Goal: Information Seeking & Learning: Learn about a topic

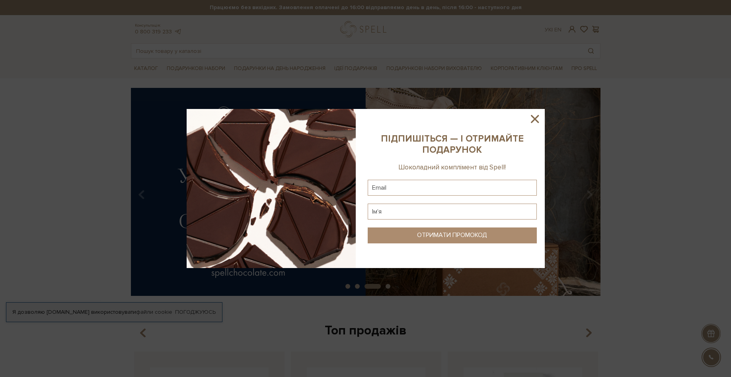
click at [537, 117] on icon at bounding box center [535, 119] width 8 height 8
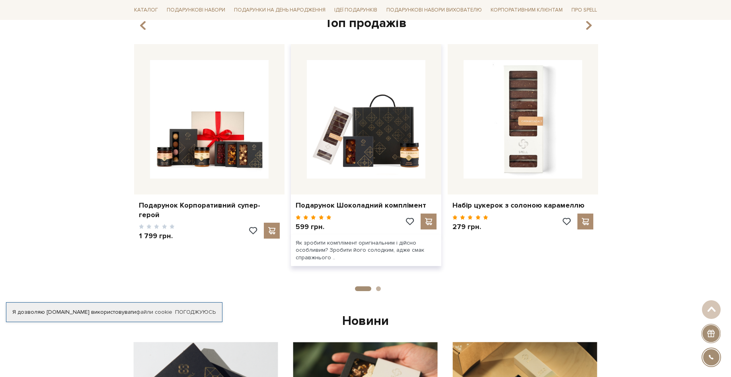
scroll to position [239, 0]
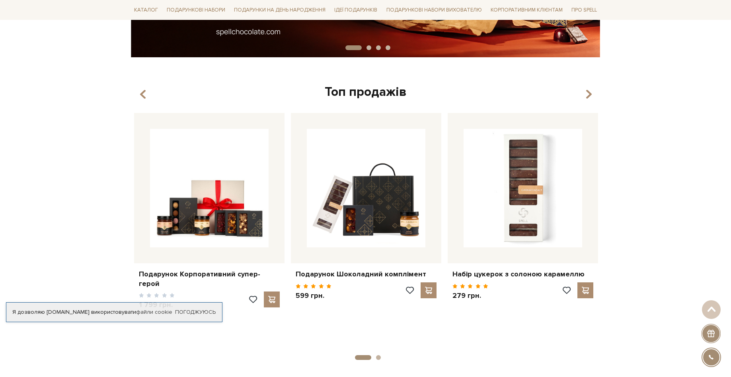
drag, startPoint x: 378, startPoint y: 178, endPoint x: 446, endPoint y: 113, distance: 94.3
click at [451, 106] on div "Топ продажів Набір цукерок з солоною карамеллю" at bounding box center [365, 217] width 479 height 266
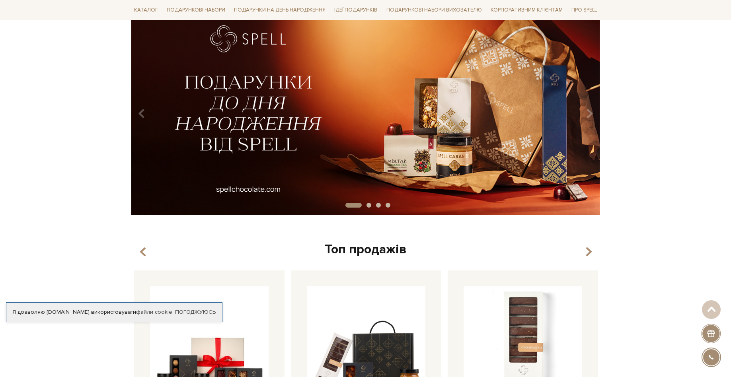
scroll to position [0, 0]
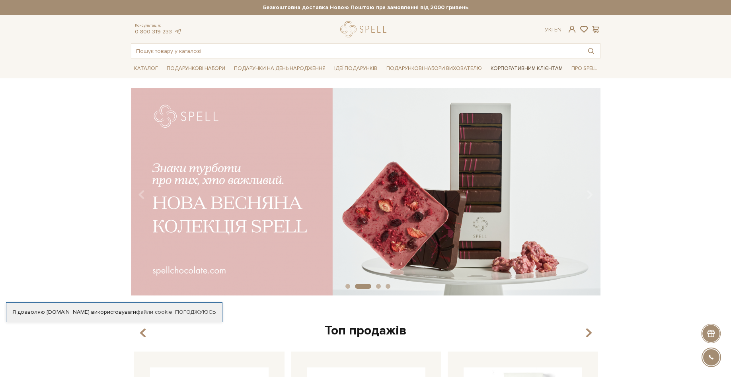
click at [512, 66] on link "Корпоративним клієнтам" at bounding box center [527, 69] width 78 height 14
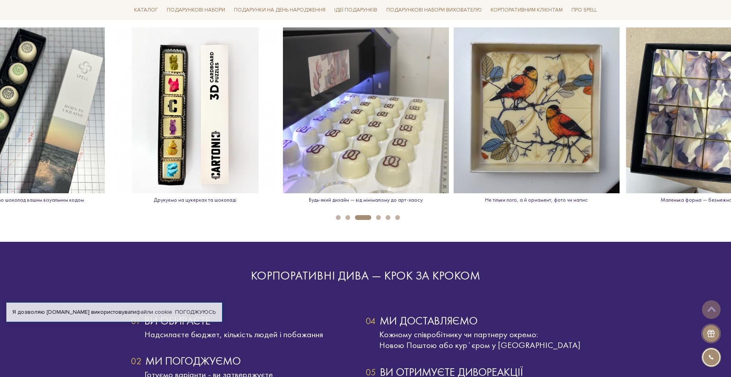
scroll to position [1114, 0]
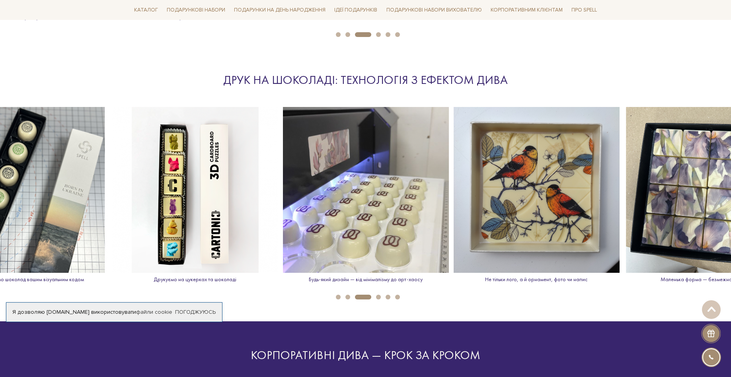
click at [379, 295] on button "4" at bounding box center [378, 297] width 5 height 5
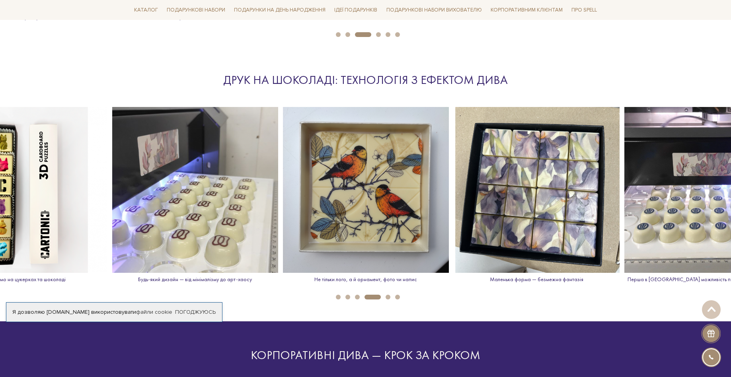
click at [386, 296] on button "5" at bounding box center [388, 297] width 5 height 5
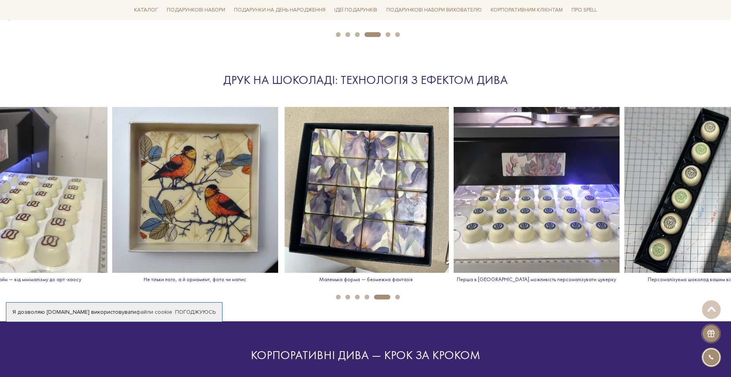
click at [394, 296] on li "6" at bounding box center [395, 297] width 10 height 5
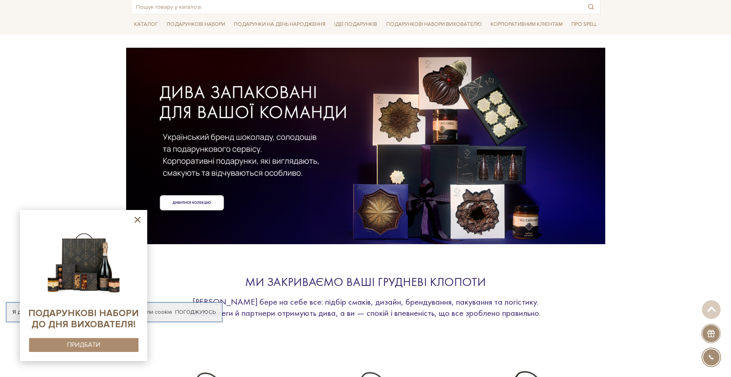
scroll to position [0, 0]
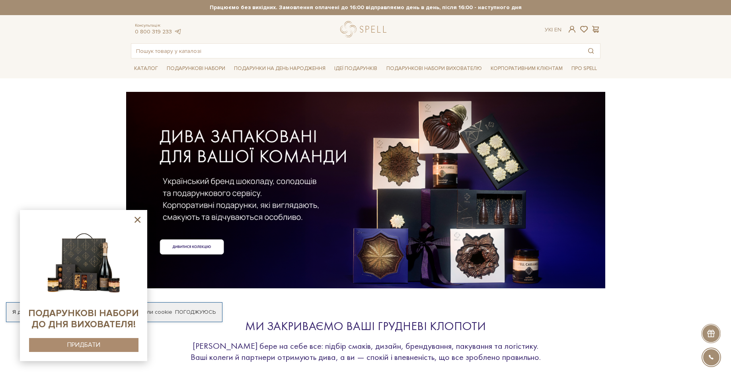
click at [138, 217] on icon at bounding box center [138, 220] width 10 height 10
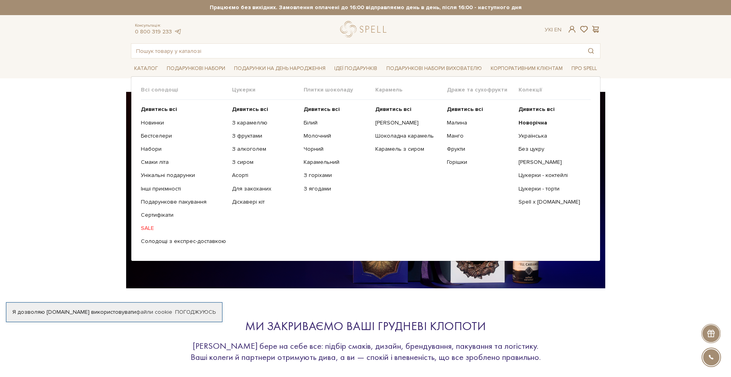
click at [258, 118] on ul "Дивитись всі З карамеллю З фруктами З алкоголем З сиром Асорті" at bounding box center [268, 175] width 72 height 151
click at [257, 119] on ul "Дивитись всі З карамеллю З фруктами З алкоголем З сиром Асорті" at bounding box center [268, 175] width 72 height 151
click at [259, 124] on link "З карамеллю" at bounding box center [265, 122] width 66 height 7
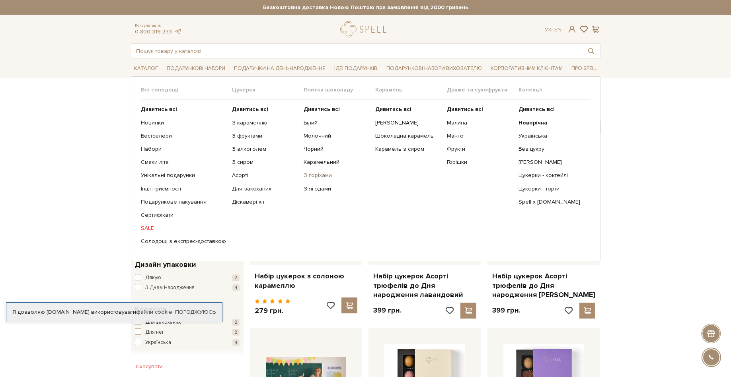
click at [323, 176] on link "З горіхами" at bounding box center [337, 175] width 66 height 7
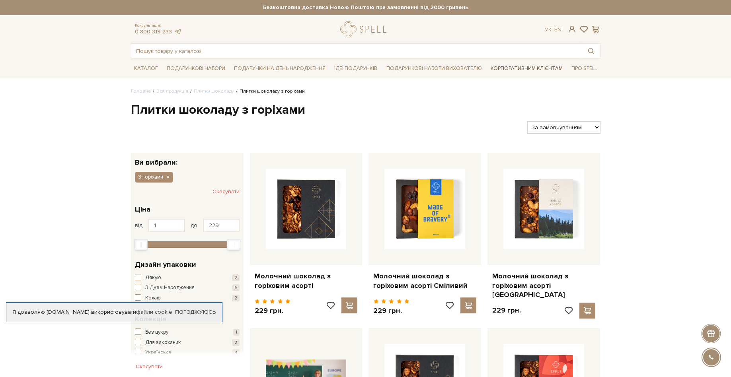
click at [534, 68] on link "Корпоративним клієнтам" at bounding box center [527, 69] width 78 height 14
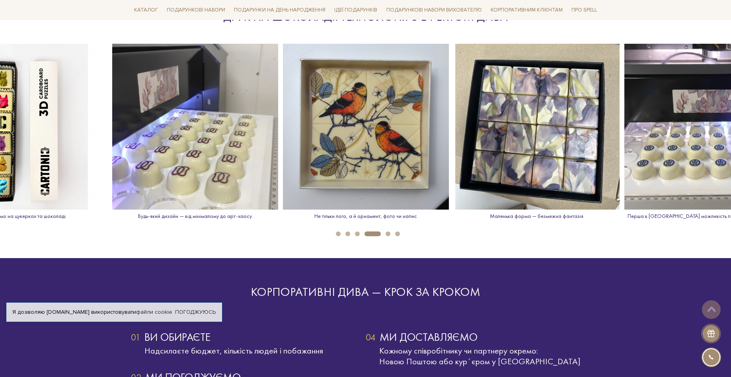
scroll to position [1274, 0]
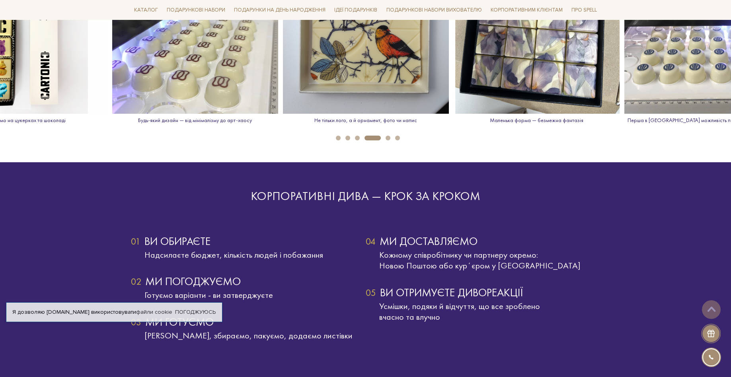
click at [388, 139] on button "5" at bounding box center [388, 138] width 5 height 5
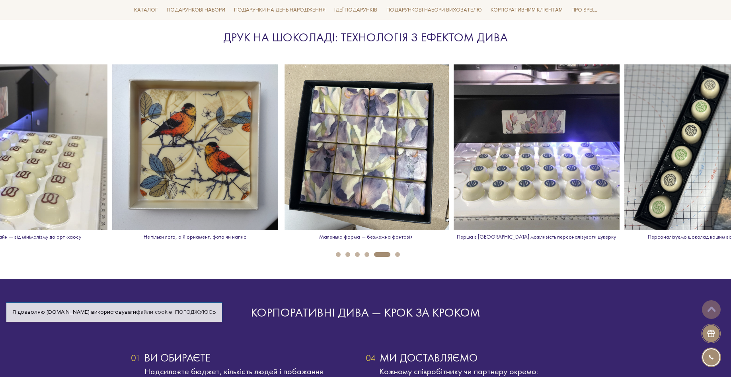
scroll to position [1154, 0]
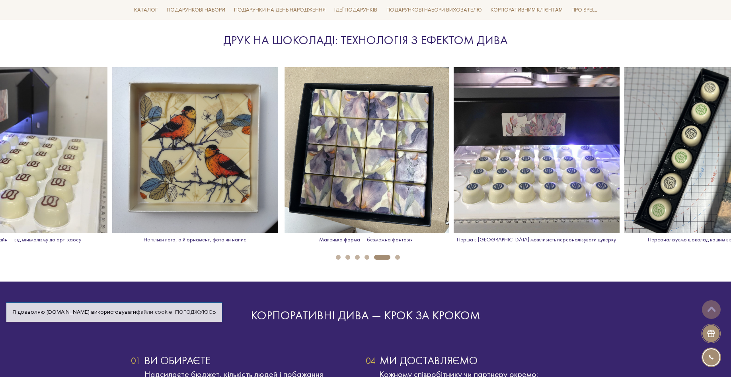
click at [396, 256] on button "6" at bounding box center [397, 257] width 5 height 5
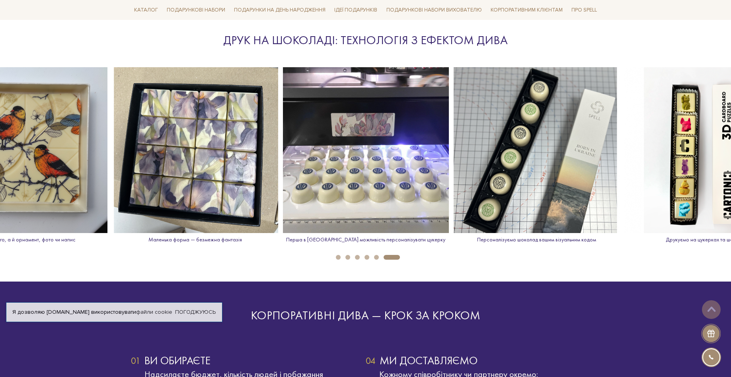
click at [666, 161] on img at bounding box center [707, 150] width 166 height 166
click at [683, 151] on img at bounding box center [707, 150] width 166 height 166
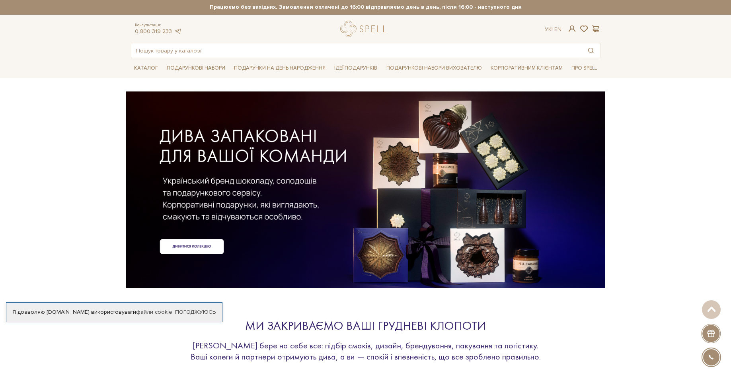
scroll to position [0, 0]
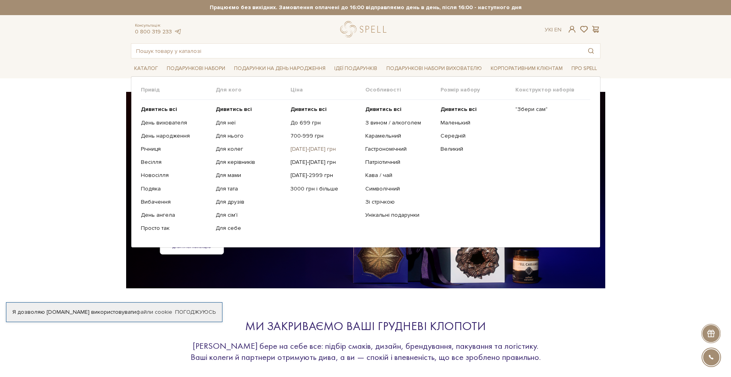
click at [315, 150] on link "[DATE]-[DATE] грн" at bounding box center [325, 149] width 69 height 7
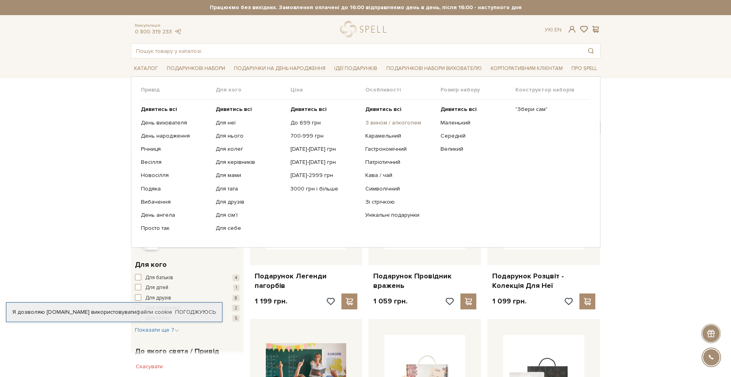
click at [400, 121] on link "З вином / алкоголем" at bounding box center [399, 122] width 69 height 7
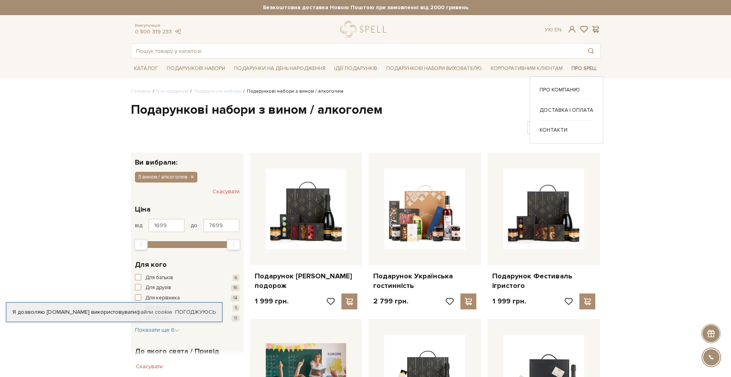
click at [575, 64] on link "Про Spell" at bounding box center [584, 68] width 32 height 12
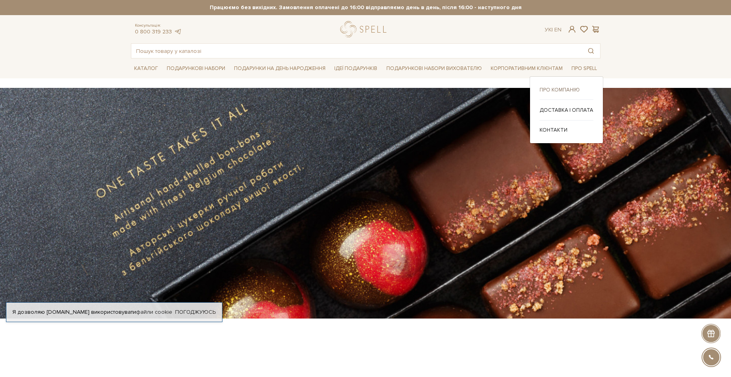
click at [573, 87] on link "Про компанію" at bounding box center [567, 89] width 54 height 7
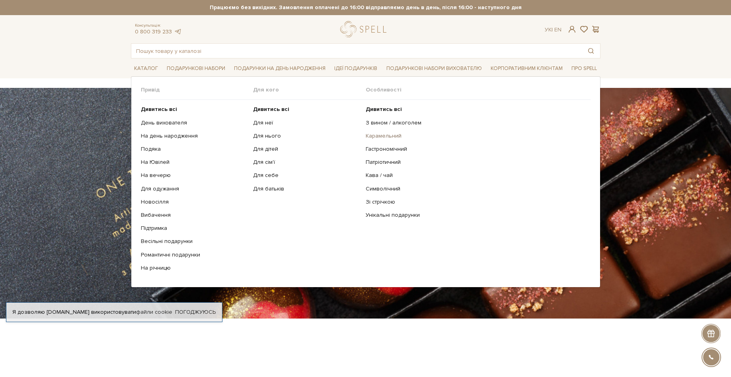
click at [373, 136] on link "Карамельний" at bounding box center [475, 136] width 219 height 7
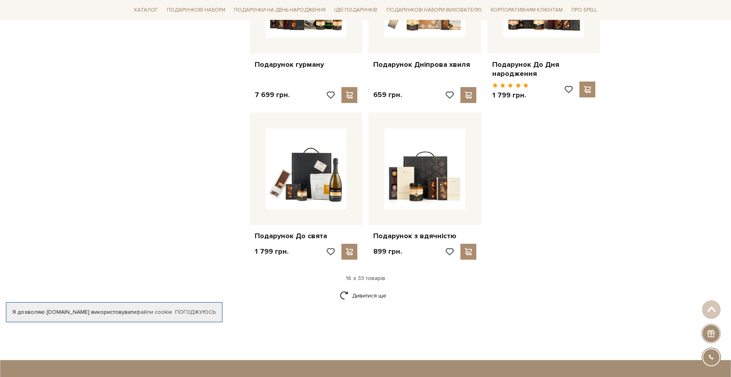
scroll to position [876, 0]
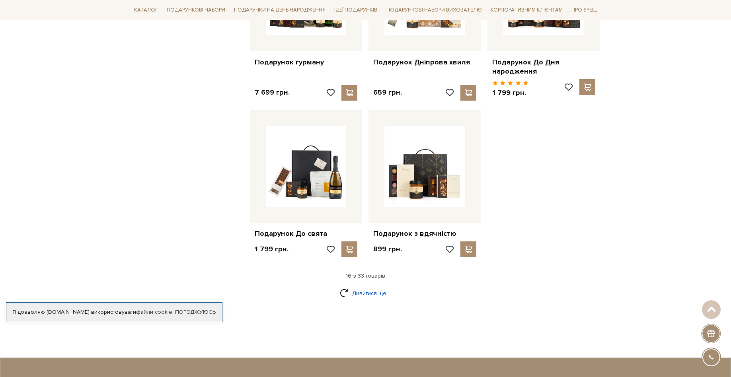
click at [377, 298] on link "Дивитися ще" at bounding box center [366, 294] width 52 height 14
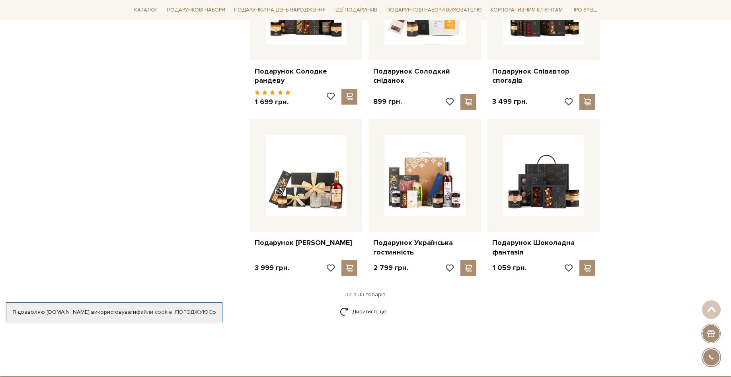
scroll to position [1791, 0]
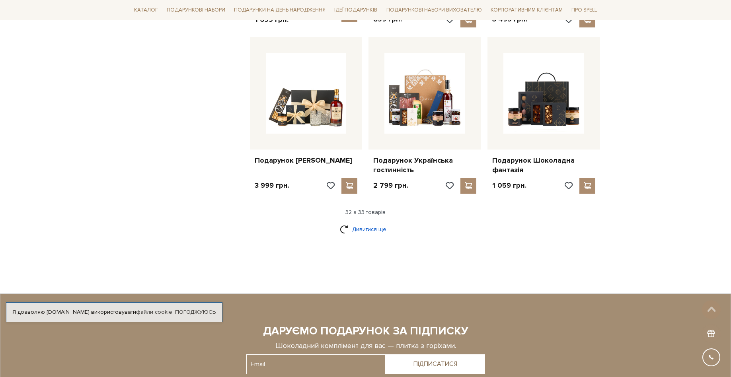
click at [342, 223] on link "Дивитися ще" at bounding box center [366, 229] width 52 height 14
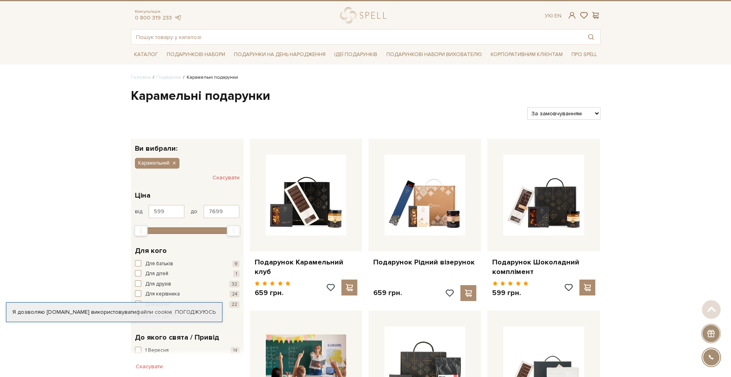
scroll to position [0, 0]
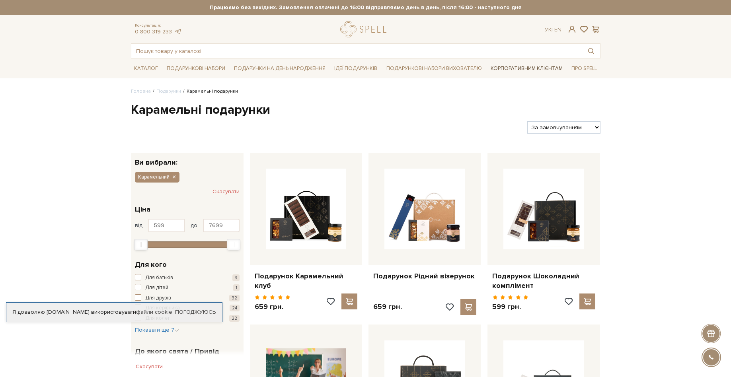
click at [548, 69] on link "Корпоративним клієнтам" at bounding box center [527, 69] width 78 height 14
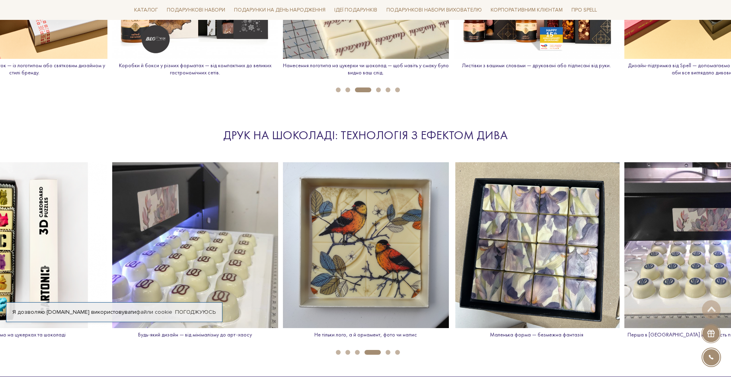
scroll to position [1154, 0]
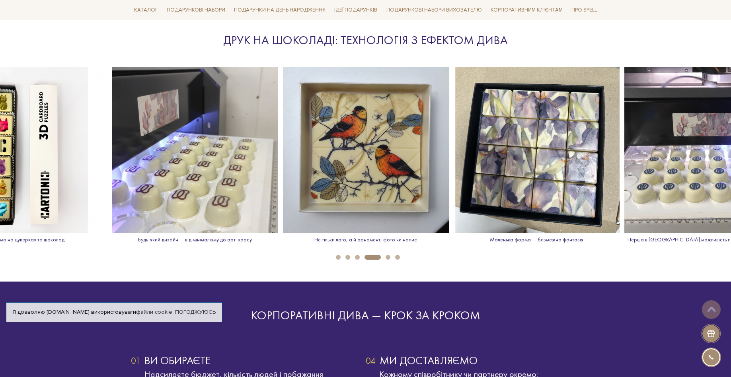
click at [387, 257] on button "5" at bounding box center [388, 257] width 5 height 5
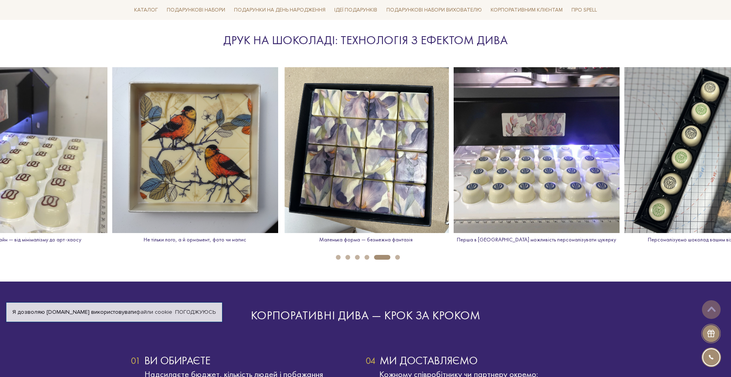
click at [387, 257] on button "5" at bounding box center [382, 257] width 16 height 5
click at [397, 256] on button "6" at bounding box center [397, 257] width 5 height 5
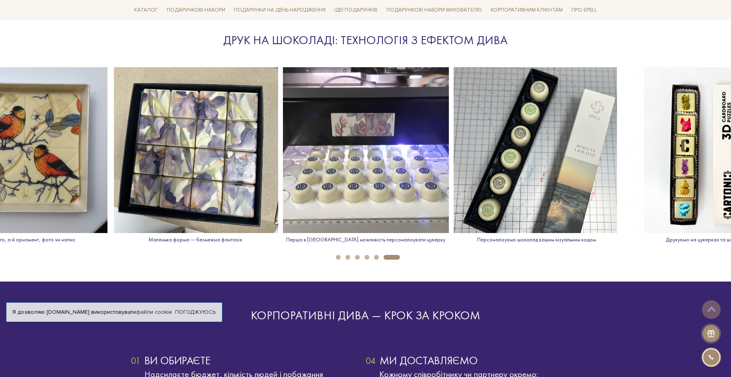
click at [340, 258] on button "1" at bounding box center [338, 257] width 5 height 5
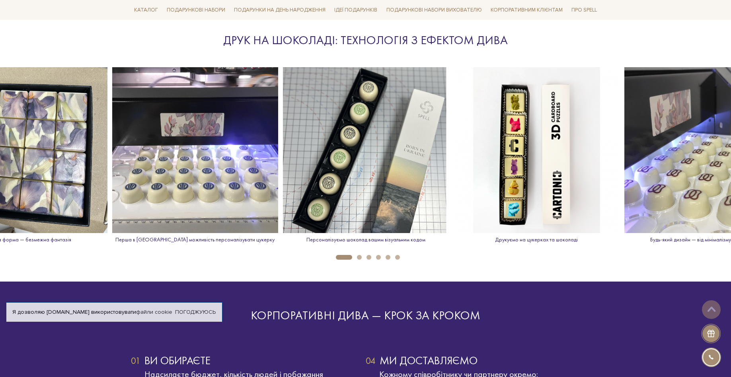
click at [360, 258] on button "2" at bounding box center [359, 257] width 5 height 5
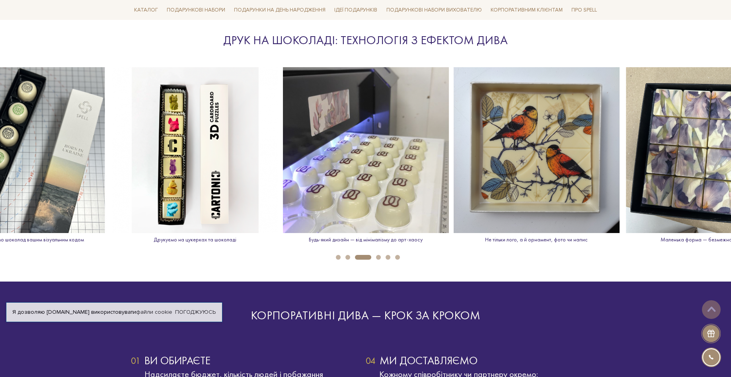
click at [691, 252] on ul "1 2 3 4 5 6" at bounding box center [365, 255] width 731 height 9
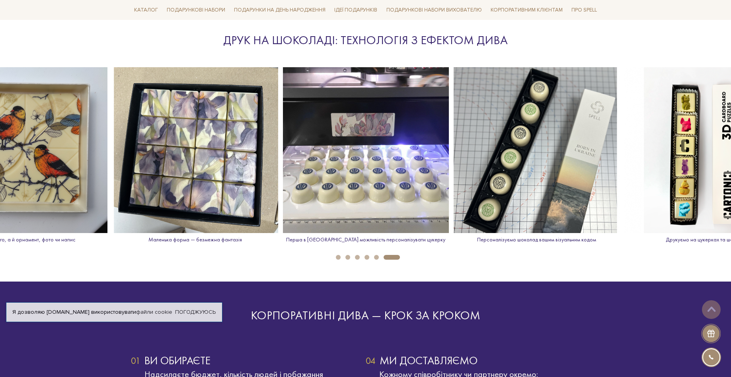
click at [339, 257] on button "1" at bounding box center [338, 257] width 5 height 5
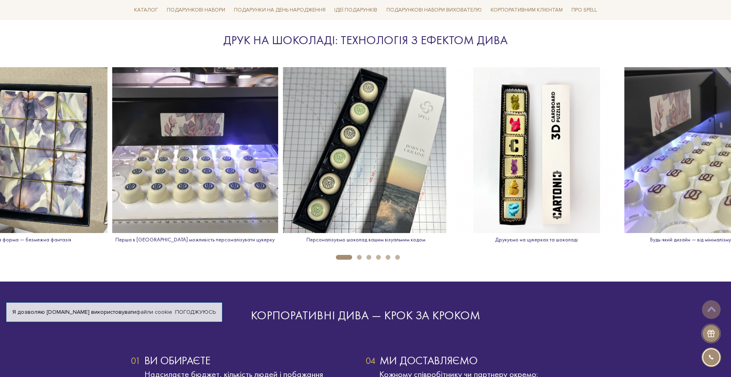
click at [361, 256] on button "2" at bounding box center [359, 257] width 5 height 5
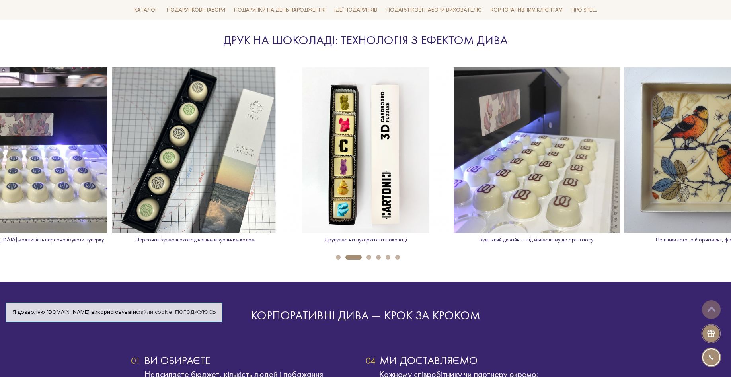
click at [371, 258] on button "3" at bounding box center [369, 257] width 5 height 5
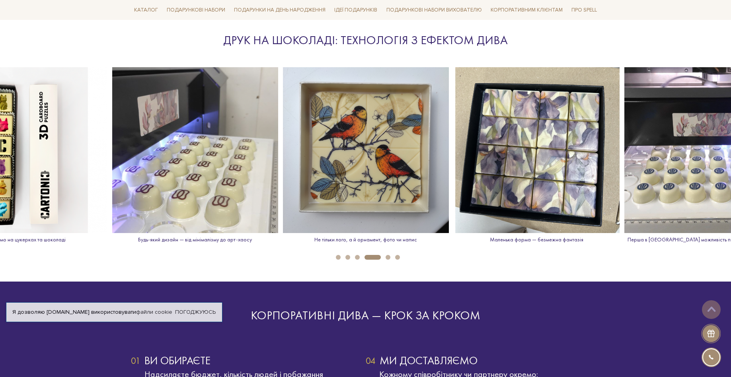
click at [633, 273] on div "Ми закриваємо ваші грудневі клопоти [PERSON_NAME] бере на себе все: підбір смак…" at bounding box center [365, 170] width 731 height 2473
click at [386, 259] on button "5" at bounding box center [388, 257] width 5 height 5
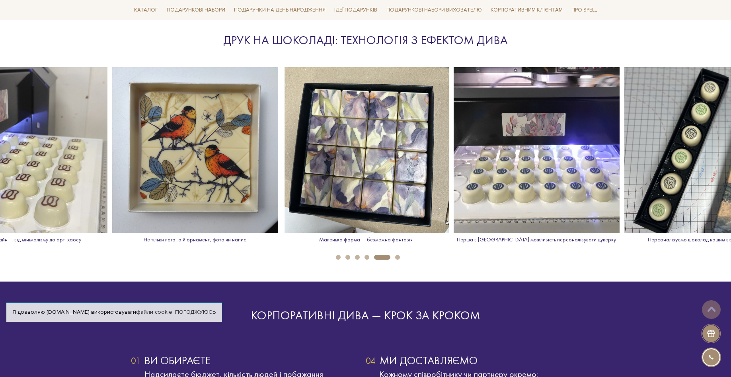
click at [395, 256] on button "6" at bounding box center [397, 257] width 5 height 5
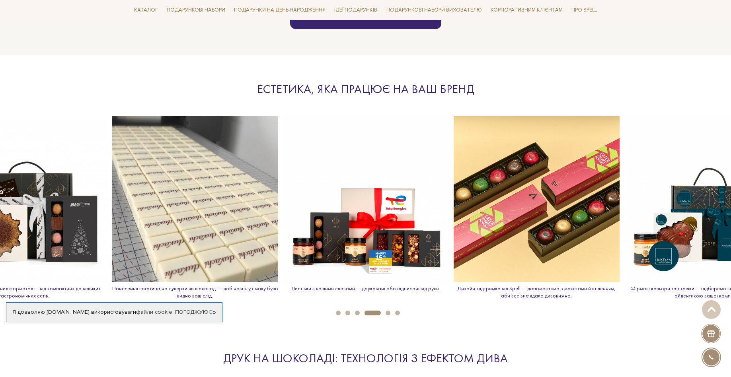
scroll to position [876, 0]
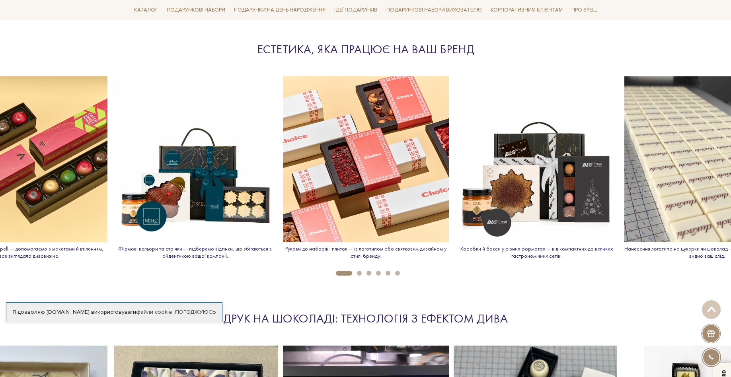
click at [363, 272] on li "3" at bounding box center [367, 273] width 10 height 5
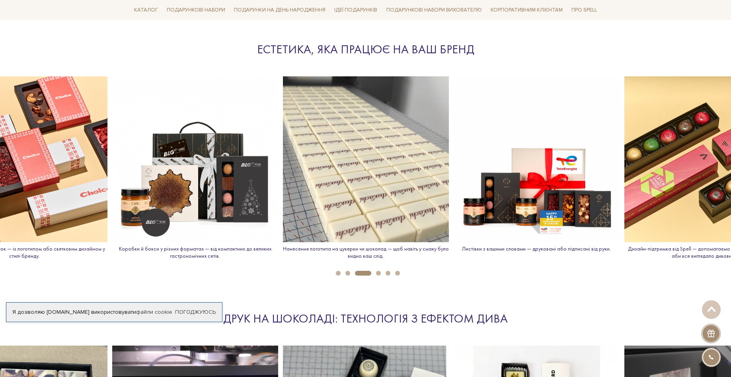
click at [378, 272] on button "4" at bounding box center [378, 273] width 5 height 5
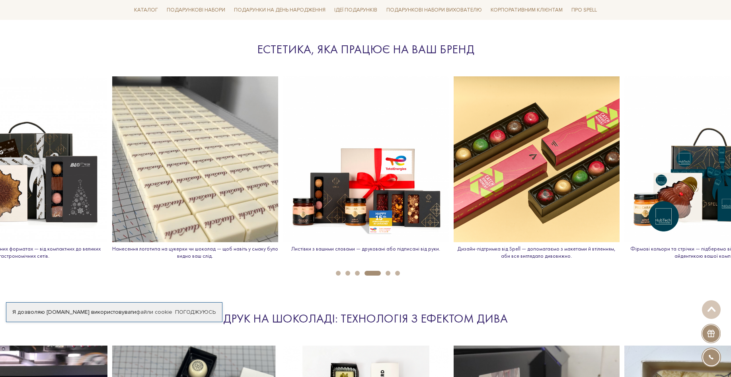
click at [387, 273] on button "5" at bounding box center [388, 273] width 5 height 5
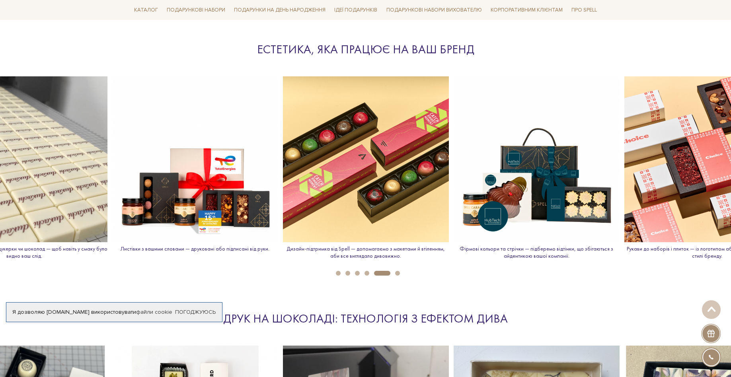
click at [396, 273] on button "6" at bounding box center [397, 273] width 5 height 5
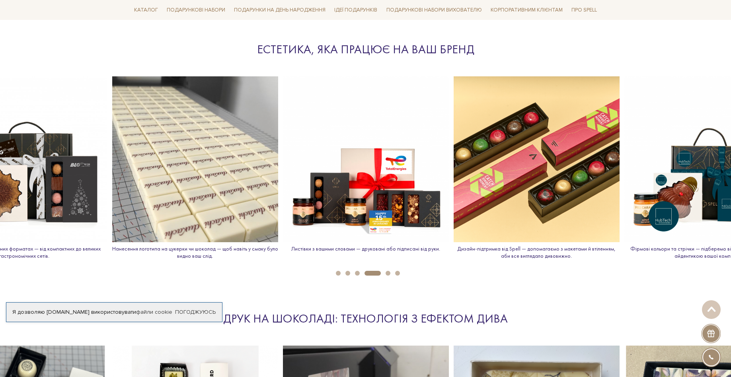
click at [387, 273] on button "5" at bounding box center [388, 273] width 5 height 5
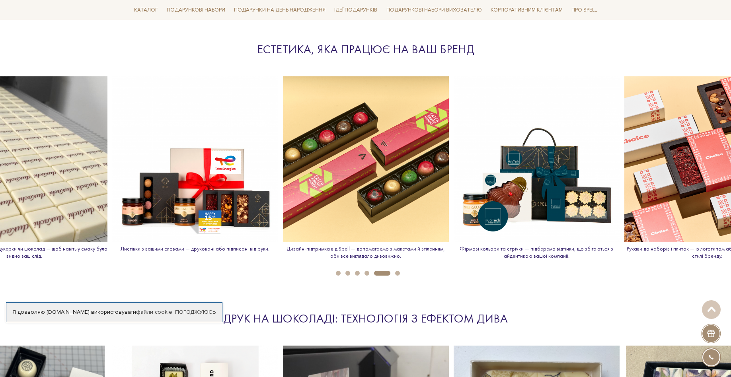
click at [399, 275] on button "6" at bounding box center [397, 273] width 5 height 5
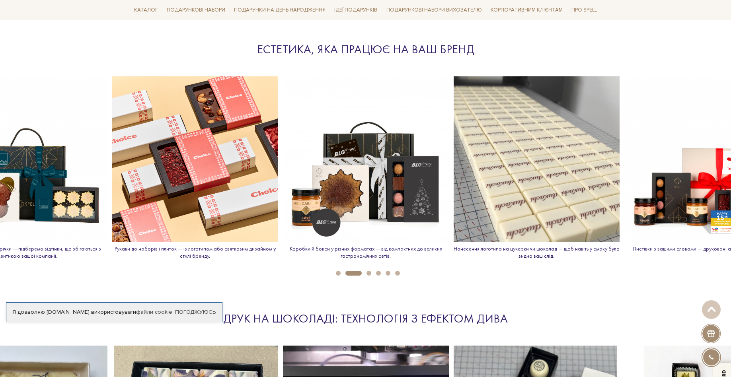
click at [367, 273] on button "3" at bounding box center [369, 273] width 5 height 5
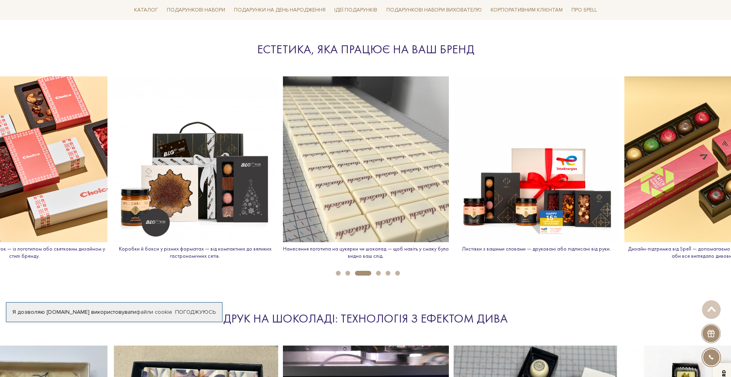
click at [379, 273] on button "4" at bounding box center [378, 273] width 5 height 5
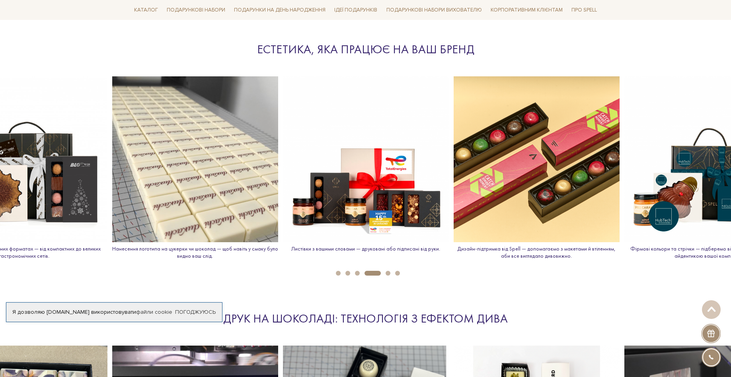
click at [386, 273] on button "5" at bounding box center [388, 273] width 5 height 5
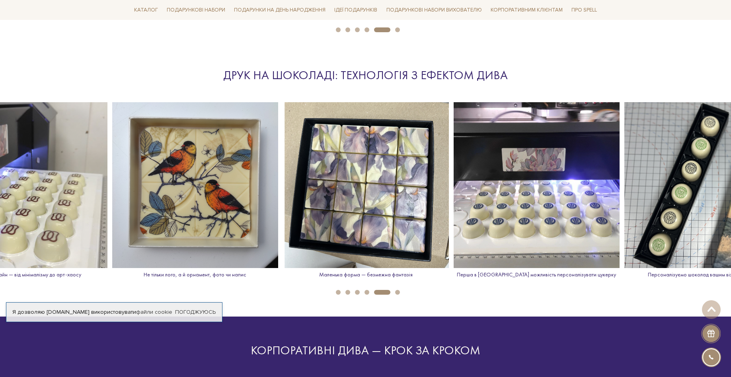
scroll to position [1116, 0]
